Goal: Browse casually: Explore the website without a specific task or goal

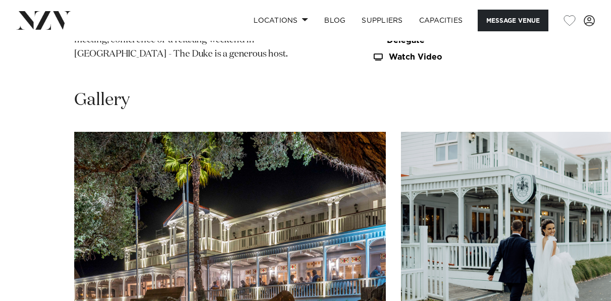
scroll to position [1061, 0]
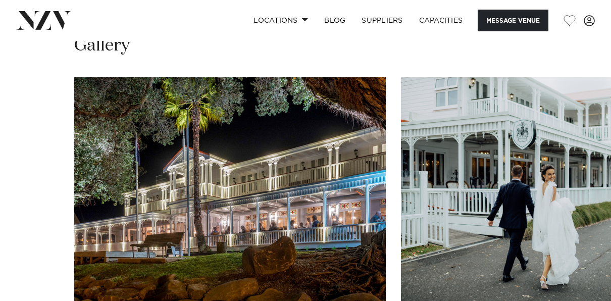
scroll to position [1065, 0]
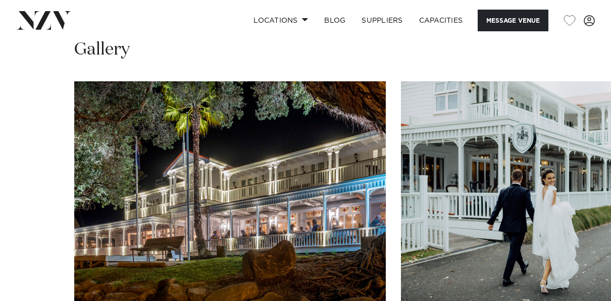
click at [31, 276] on swiper-container at bounding box center [305, 219] width 611 height 277
click at [271, 149] on img "1 / 25" at bounding box center [230, 195] width 312 height 229
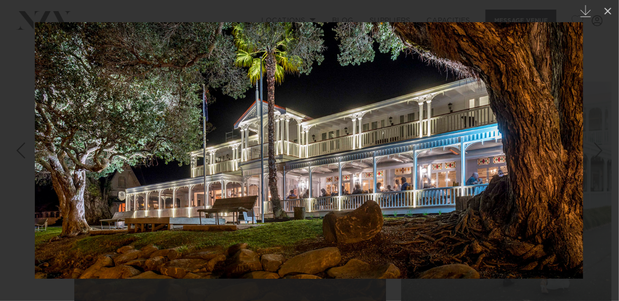
click at [247, 148] on img at bounding box center [309, 150] width 548 height 257
